Goal: Navigation & Orientation: Find specific page/section

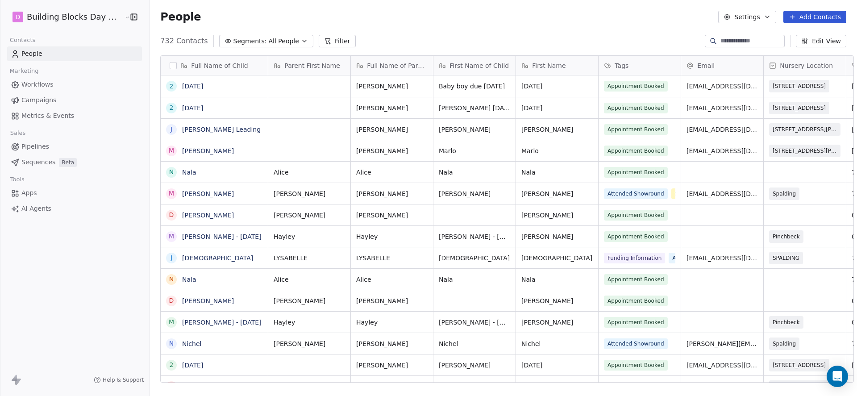
scroll to position [341, 708]
click at [185, 86] on link "2026-01-23" at bounding box center [192, 86] width 21 height 7
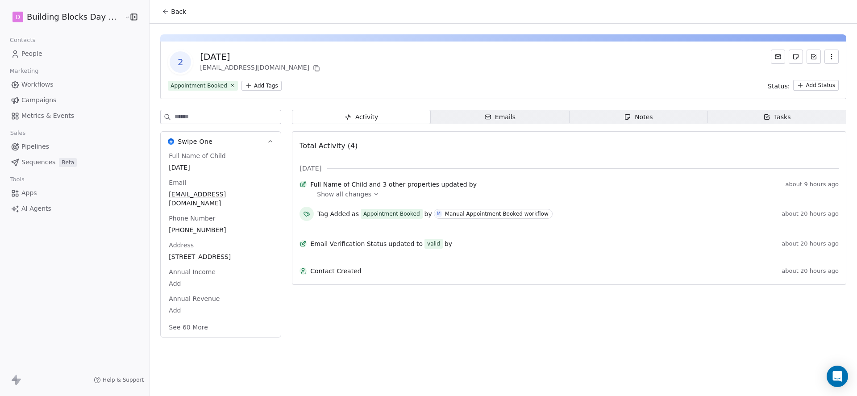
click at [42, 86] on span "Workflows" at bounding box center [37, 84] width 32 height 9
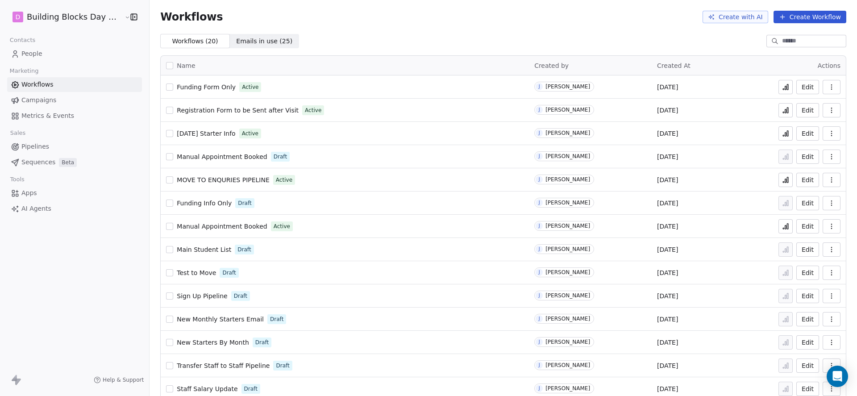
click at [203, 229] on span "Manual Appointment Booked" at bounding box center [222, 226] width 90 height 7
click at [831, 226] on icon "button" at bounding box center [831, 226] width 0 height 0
click at [801, 247] on span "Analytics" at bounding box center [801, 247] width 29 height 9
click at [61, 51] on link "People" at bounding box center [74, 53] width 135 height 15
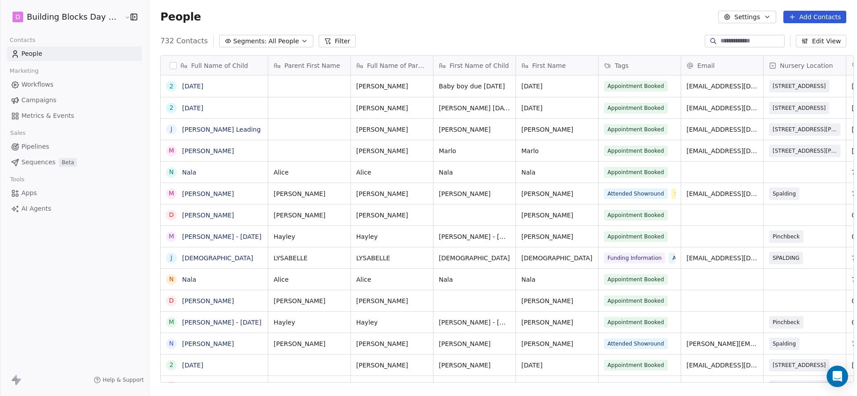
scroll to position [341, 708]
click at [203, 87] on link "[DATE]" at bounding box center [192, 86] width 21 height 7
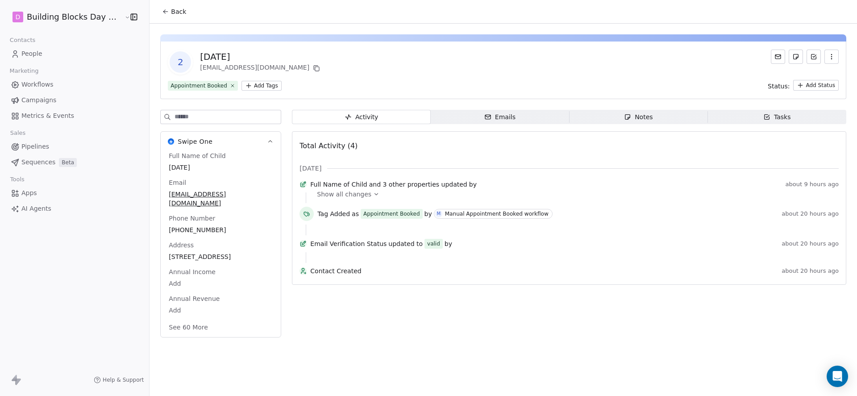
click at [172, 12] on span "Back" at bounding box center [178, 11] width 15 height 9
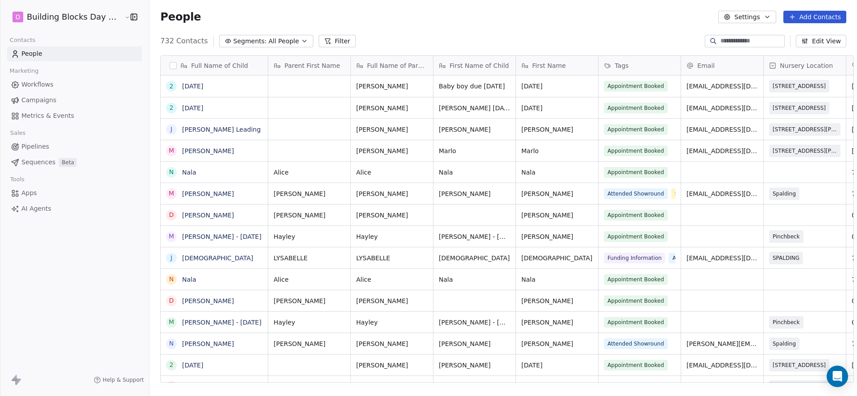
scroll to position [341, 708]
click at [182, 147] on link "[PERSON_NAME]" at bounding box center [208, 150] width 52 height 7
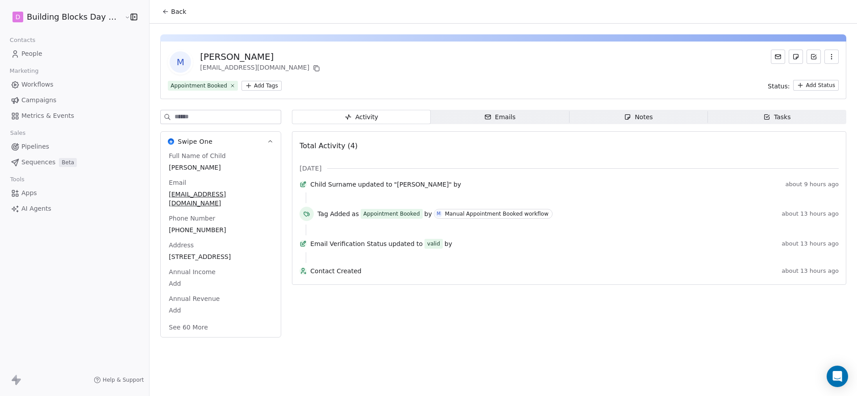
click at [195, 319] on button "See 60 More" at bounding box center [188, 327] width 50 height 16
click at [57, 85] on link "Workflows" at bounding box center [74, 84] width 135 height 15
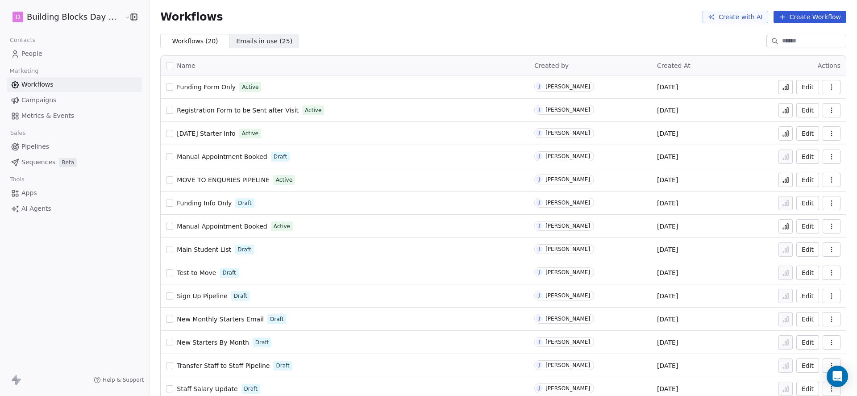
click at [215, 228] on span "Manual Appointment Booked" at bounding box center [222, 226] width 90 height 7
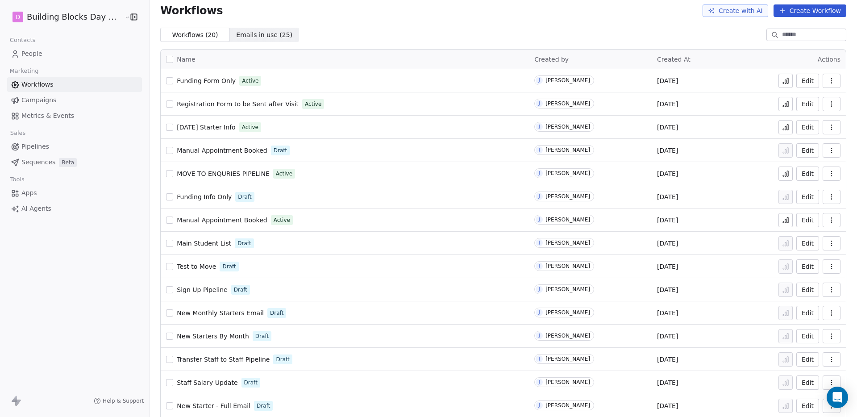
scroll to position [14, 0]
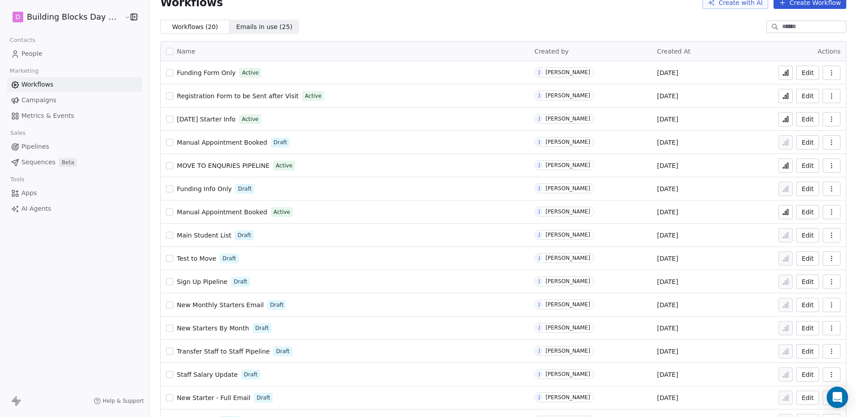
click at [227, 212] on span "Manual Appointment Booked" at bounding box center [222, 211] width 90 height 7
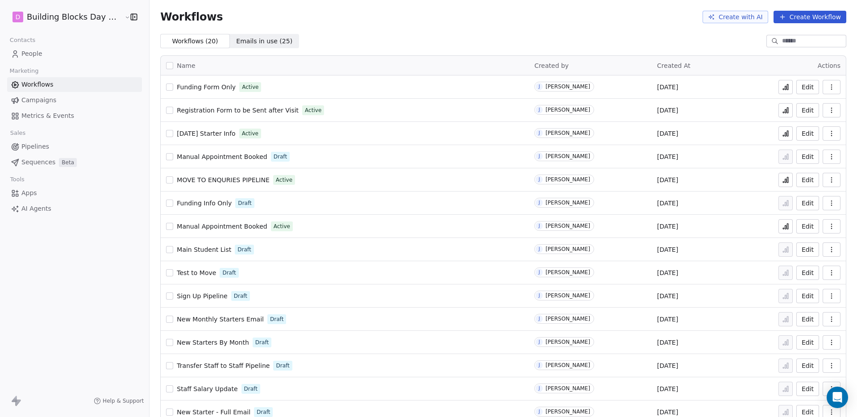
click at [38, 57] on span "People" at bounding box center [31, 53] width 21 height 9
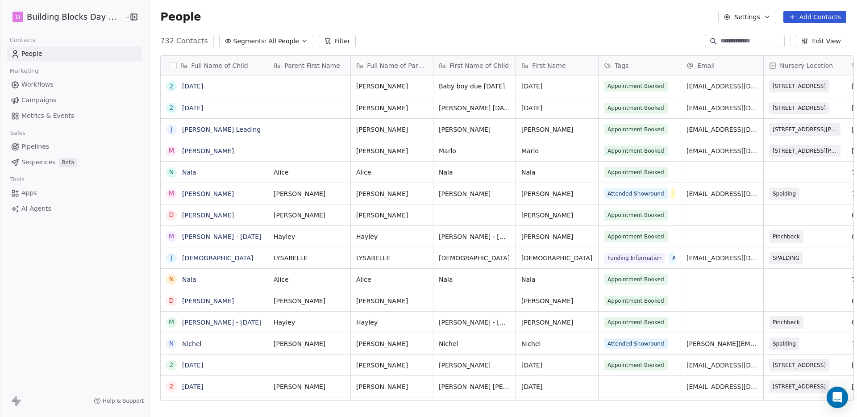
scroll to position [360, 708]
click at [31, 56] on span "People" at bounding box center [31, 53] width 21 height 9
click at [32, 54] on span "People" at bounding box center [31, 53] width 21 height 9
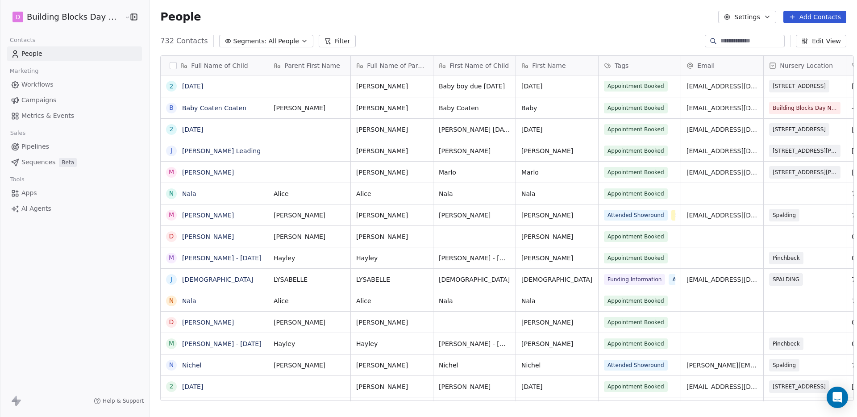
scroll to position [360, 708]
click at [206, 110] on link "Baby Coaten Coaten" at bounding box center [214, 107] width 64 height 7
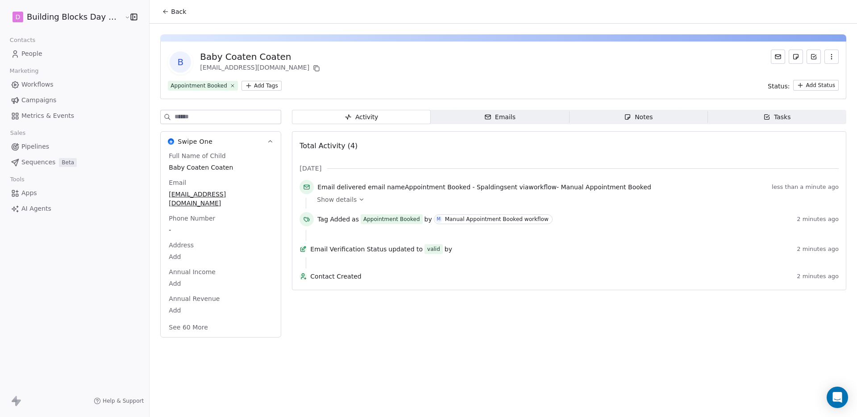
click at [329, 197] on span "Show details" at bounding box center [337, 199] width 40 height 9
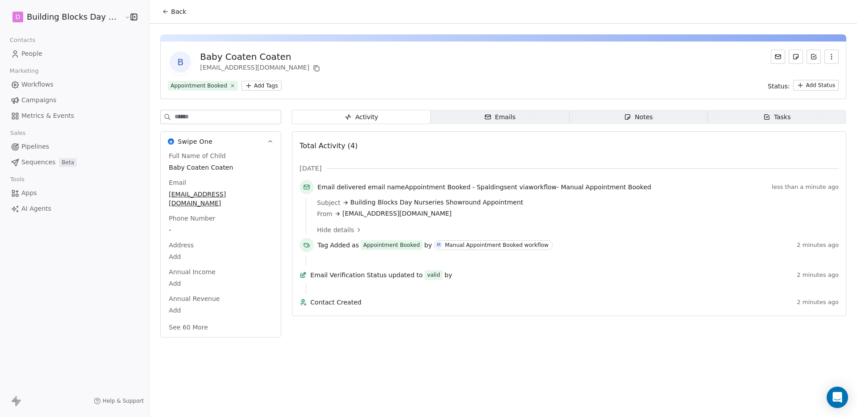
click at [171, 15] on span "Back" at bounding box center [178, 11] width 15 height 9
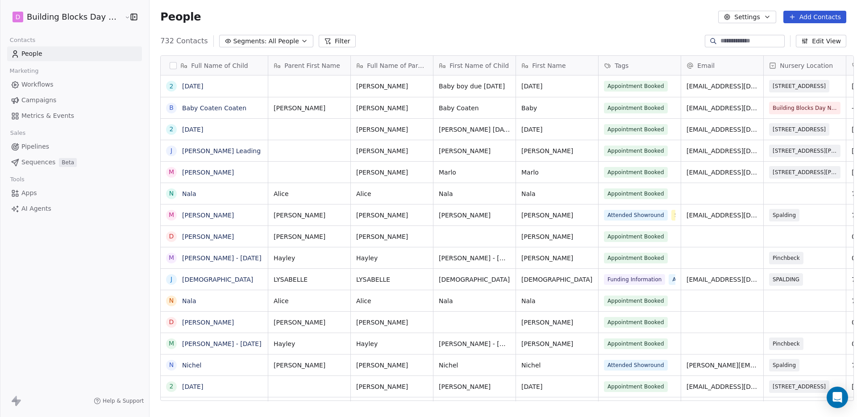
scroll to position [360, 708]
click at [51, 149] on link "Pipelines" at bounding box center [74, 146] width 135 height 15
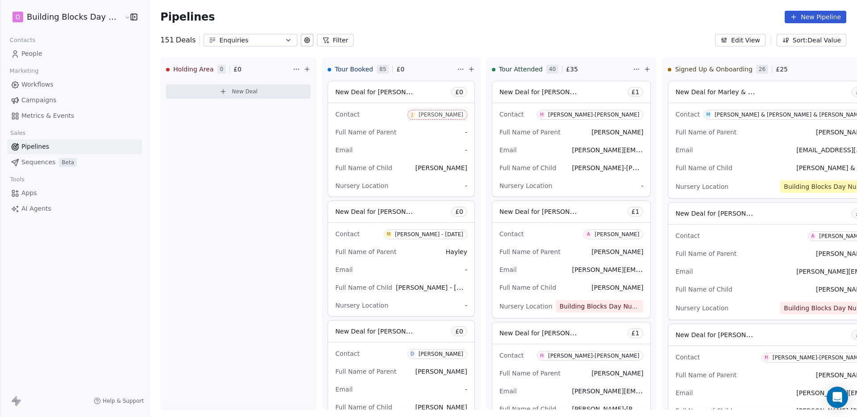
click at [66, 87] on link "Workflows" at bounding box center [74, 84] width 135 height 15
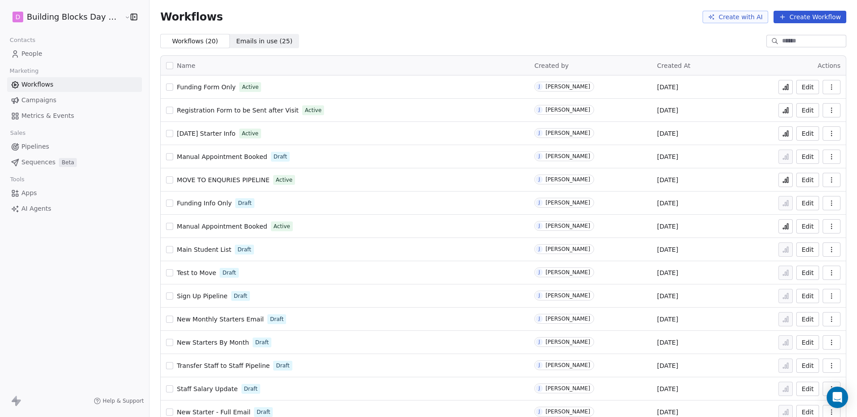
click at [194, 226] on span "Manual Appointment Booked" at bounding box center [222, 226] width 90 height 7
click at [131, 18] on icon "button" at bounding box center [134, 17] width 6 height 6
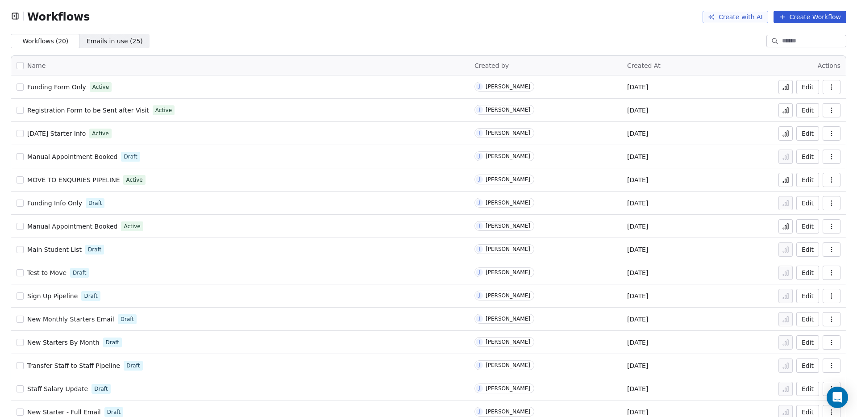
click at [21, 19] on button "button" at bounding box center [17, 16] width 13 height 9
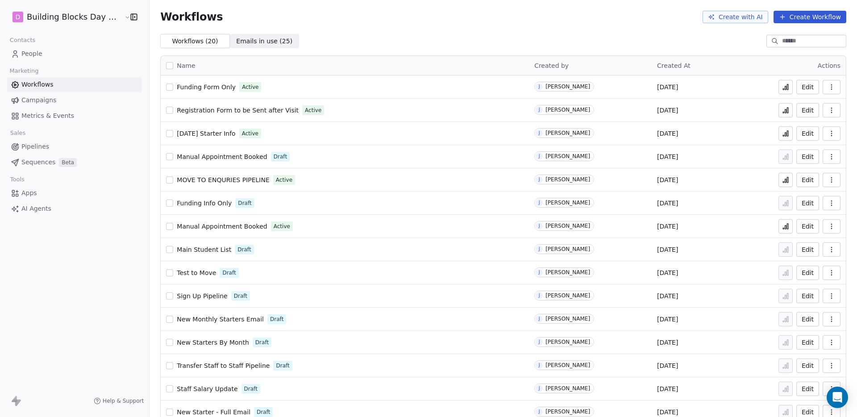
click at [19, 17] on html "D Building Blocks Day Nurseries Contacts People Marketing Workflows Campaigns M…" at bounding box center [428, 208] width 857 height 417
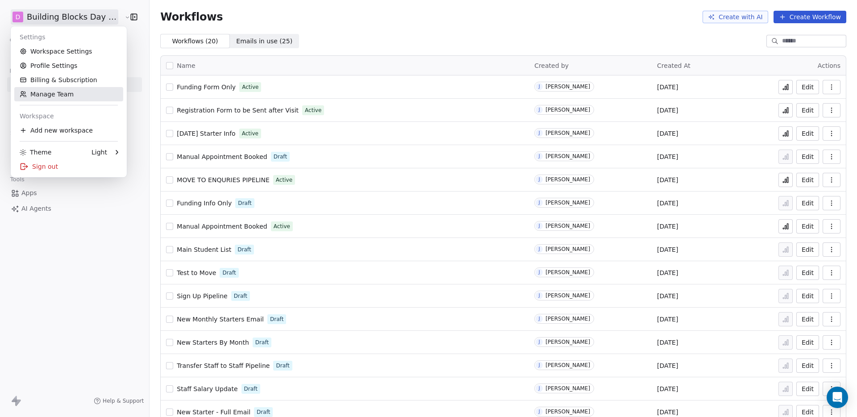
click at [45, 97] on link "Manage Team" at bounding box center [68, 94] width 109 height 14
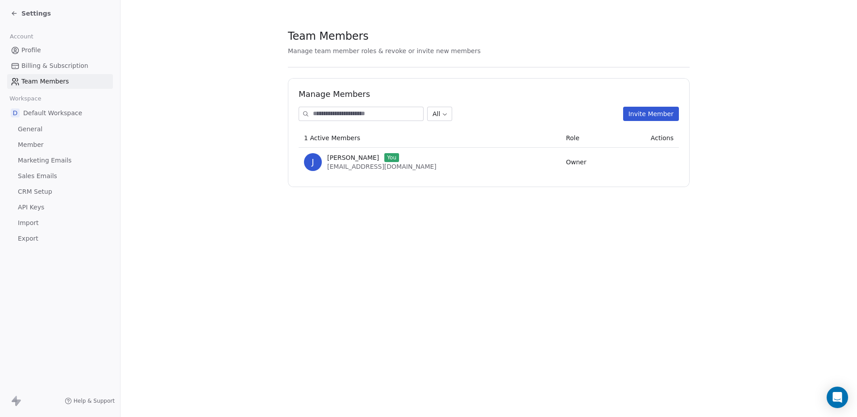
click at [18, 14] on div "Settings" at bounding box center [31, 13] width 40 height 9
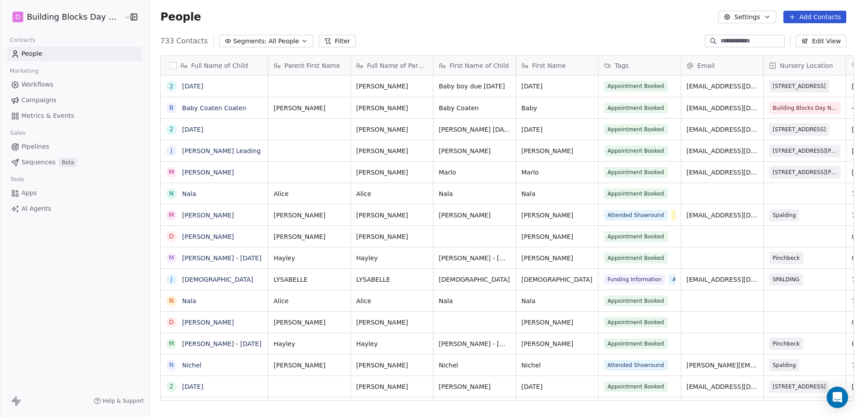
scroll to position [360, 708]
click at [53, 87] on link "Workflows" at bounding box center [74, 84] width 135 height 15
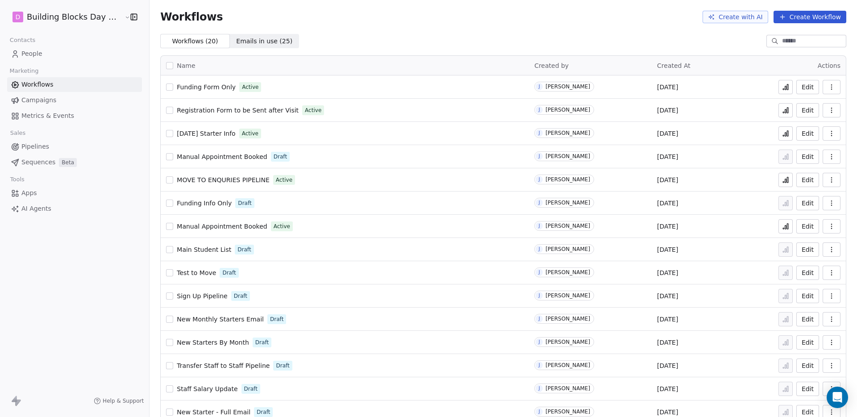
click at [226, 225] on span "Manual Appointment Booked" at bounding box center [222, 226] width 90 height 7
click at [24, 53] on span "People" at bounding box center [31, 53] width 21 height 9
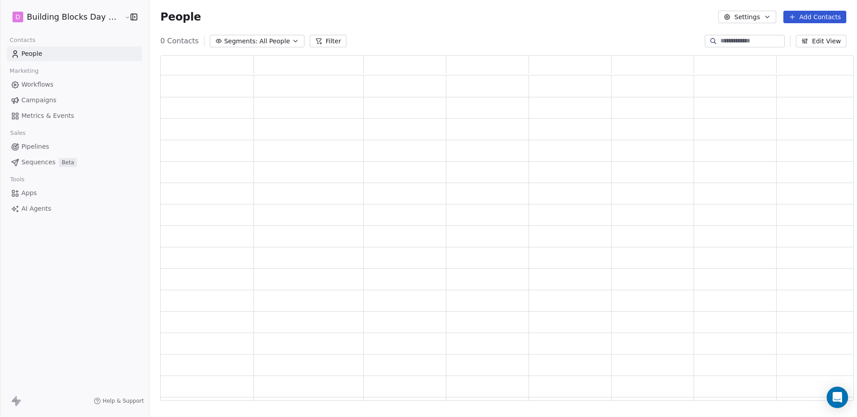
scroll to position [339, 686]
click at [53, 80] on link "Workflows" at bounding box center [74, 84] width 135 height 15
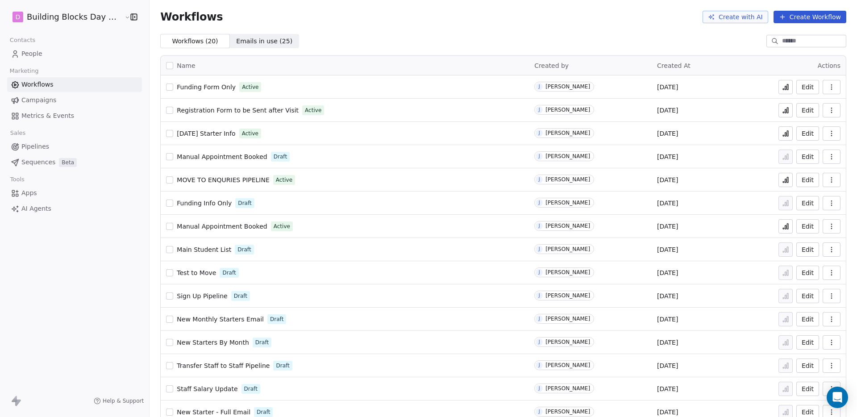
click at [778, 231] on button at bounding box center [785, 226] width 14 height 14
